Goal: Check status: Check status

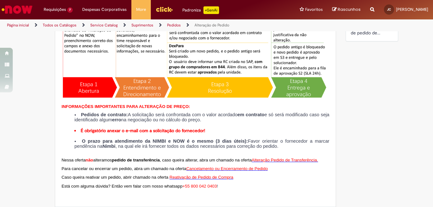
scroll to position [64, 0]
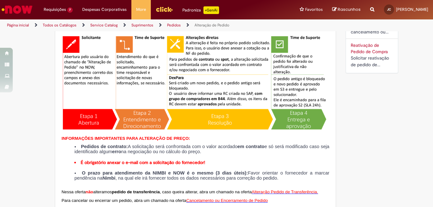
drag, startPoint x: 203, startPoint y: 221, endPoint x: 195, endPoint y: 215, distance: 10.4
drag, startPoint x: 195, startPoint y: 215, endPoint x: 351, endPoint y: 141, distance: 173.1
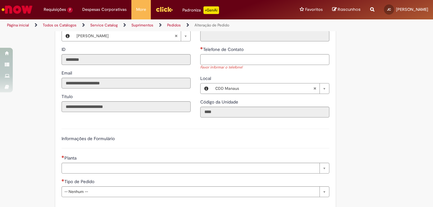
scroll to position [255, 0]
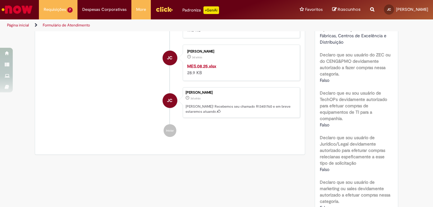
scroll to position [319, 0]
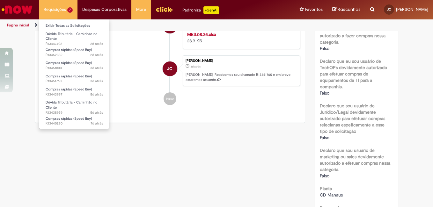
click at [73, 10] on li "Requisições 7 Exibir Todas as Solicitações Dúvida Tributária - Caminhão no Clie…" at bounding box center [58, 9] width 39 height 19
click at [75, 25] on link "Exibir Todas as Solicitações" at bounding box center [74, 25] width 70 height 7
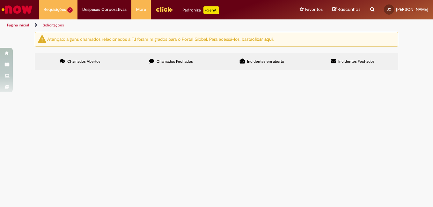
click at [429, 71] on div "Atenção: alguns chamados relacionados a T.I foram migrados para o Portal Global…" at bounding box center [216, 52] width 433 height 40
drag, startPoint x: 392, startPoint y: 79, endPoint x: 397, endPoint y: 72, distance: 8.8
click at [0, 0] on section "Itens solicitados Exportar como PDF Exportar como Excel Exportar como CSV Itens…" at bounding box center [0, 0] width 0 height 0
